Goal: Book appointment/travel/reservation

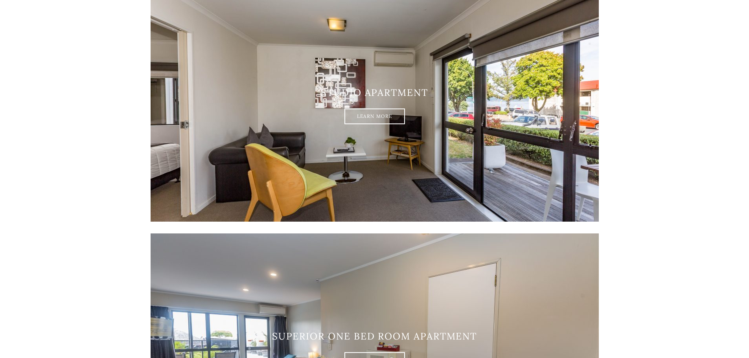
scroll to position [135, 0]
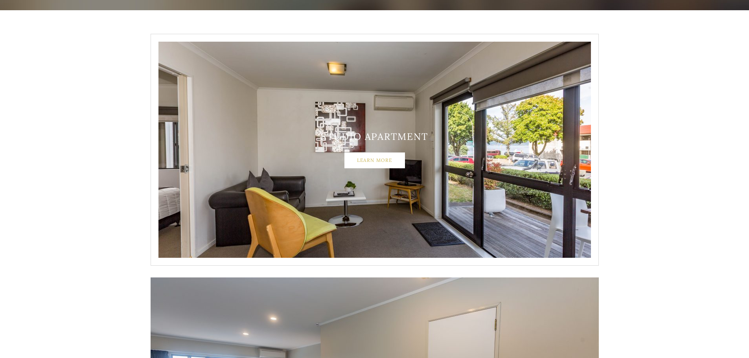
click at [372, 160] on link "Learn More" at bounding box center [374, 160] width 61 height 16
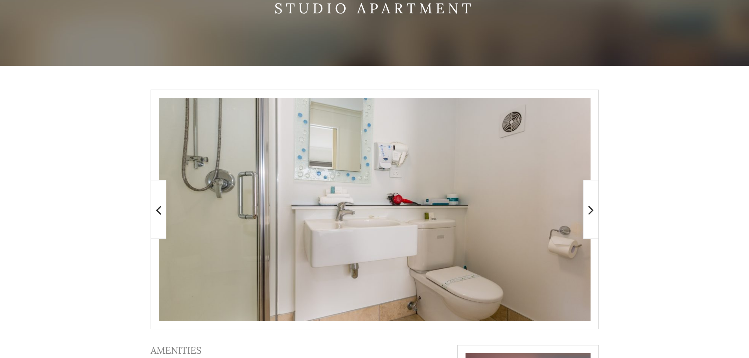
scroll to position [79, 0]
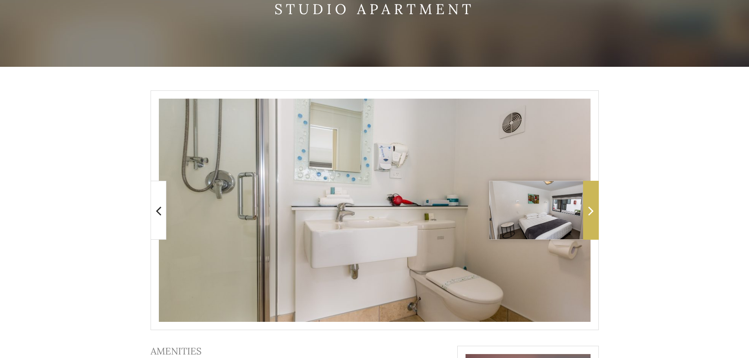
click at [593, 212] on span at bounding box center [591, 210] width 16 height 59
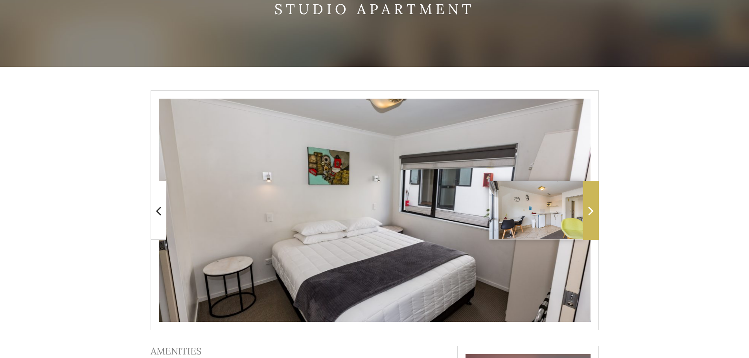
click at [591, 211] on icon at bounding box center [591, 211] width 6 height 16
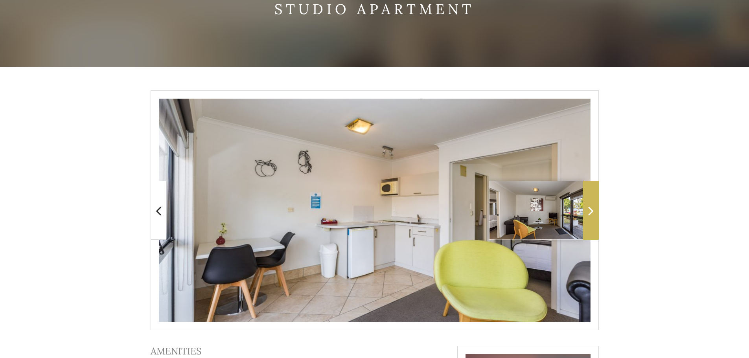
click at [589, 212] on icon at bounding box center [591, 211] width 6 height 16
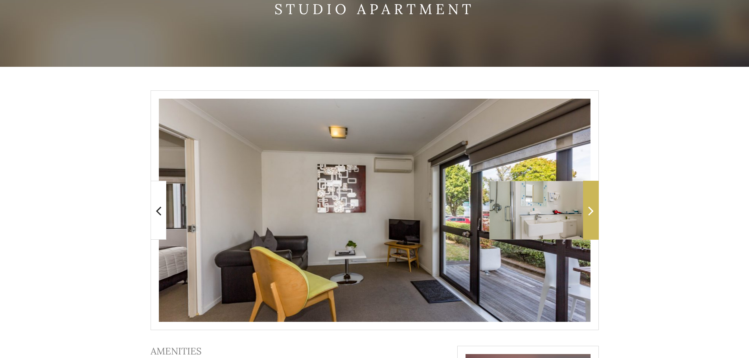
click at [589, 212] on icon at bounding box center [591, 211] width 6 height 16
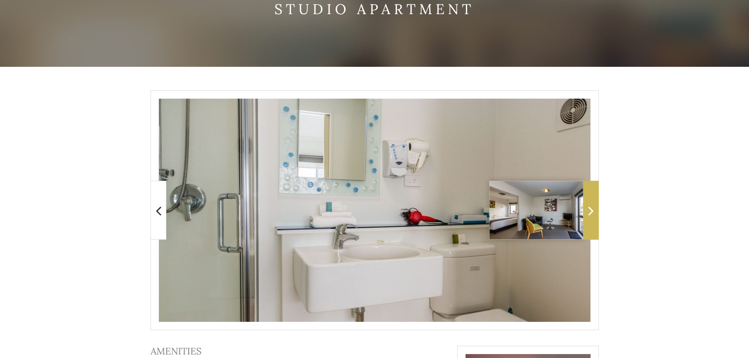
click at [589, 212] on icon at bounding box center [591, 211] width 6 height 16
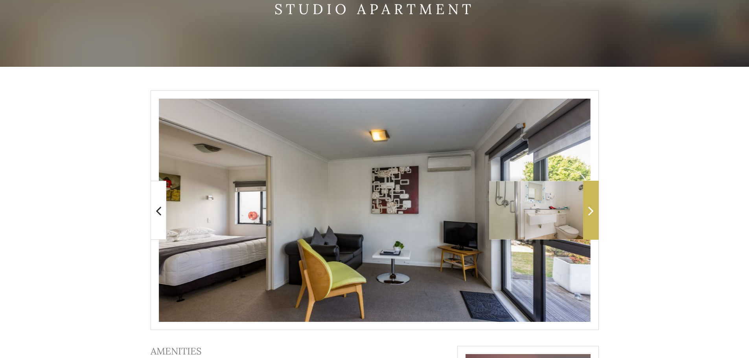
click at [591, 210] on icon at bounding box center [591, 211] width 6 height 16
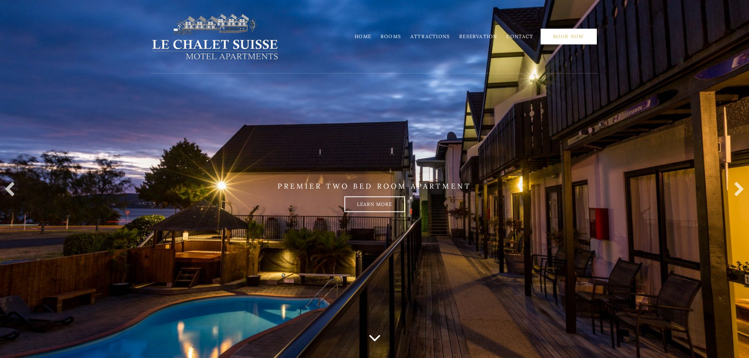
click at [583, 38] on link "Book Now" at bounding box center [568, 37] width 56 height 16
